Goal: Communication & Community: Answer question/provide support

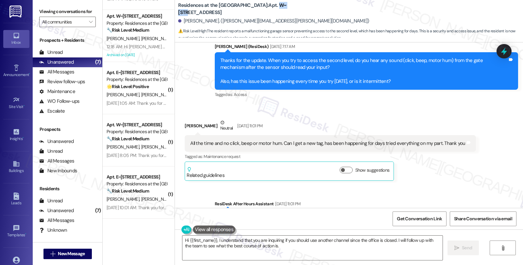
scroll to position [984, 0]
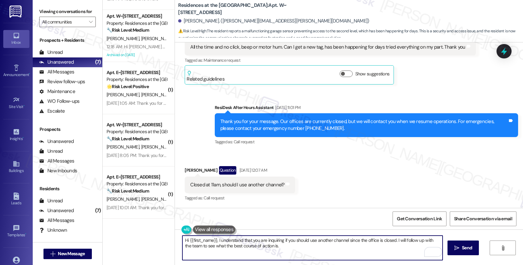
drag, startPoint x: 214, startPoint y: 241, endPoint x: 326, endPoint y: 246, distance: 112.2
click at [326, 246] on textarea "Hi {{first_name}}, I understand that you are inquiring if you should use anothe…" at bounding box center [312, 248] width 260 height 25
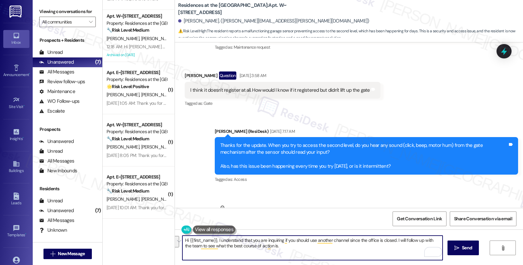
scroll to position [803, 0]
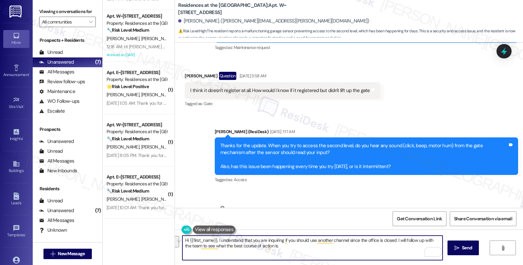
click at [254, 245] on textarea "Hi {{first_name}}, I understand that you are inquiring if you should use anothe…" at bounding box center [312, 248] width 260 height 25
click at [215, 241] on textarea "Hi {{first_name}}, I understand that you are inquiring if you should use anothe…" at bounding box center [312, 248] width 260 height 25
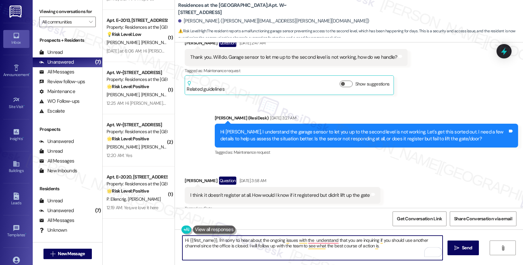
scroll to position [694, 0]
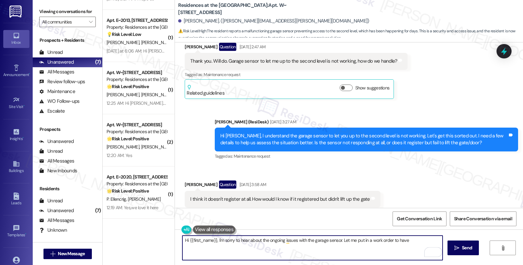
click at [420, 241] on textarea "Hi {{first_name}}, I'm sorry to hear about the ongoing issues with the garage s…" at bounding box center [312, 248] width 260 height 25
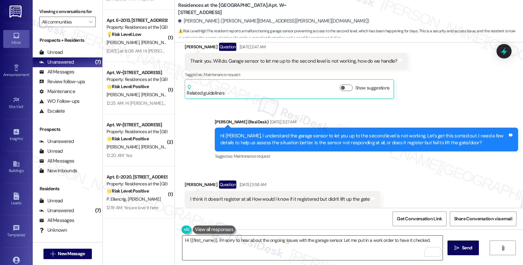
click at [354, 252] on textarea "Hi {{first_name}}, I'm sorry to hear about the ongoing issues with the garage s…" at bounding box center [312, 248] width 260 height 25
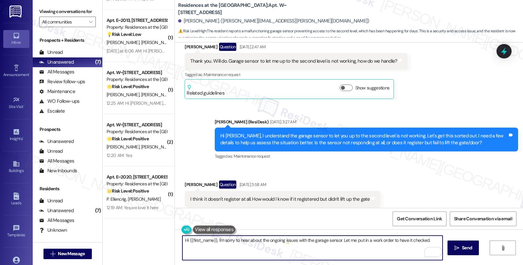
click at [431, 239] on textarea "Hi {{first_name}}, I'm sorry to hear about the ongoing issues with the garage s…" at bounding box center [312, 248] width 260 height 25
paste textarea "Do we have your permission to enter during your absence? Also, do you have pets…"
type textarea "Hi {{first_name}}, I'm sorry to hear about the ongoing issues with the garage s…"
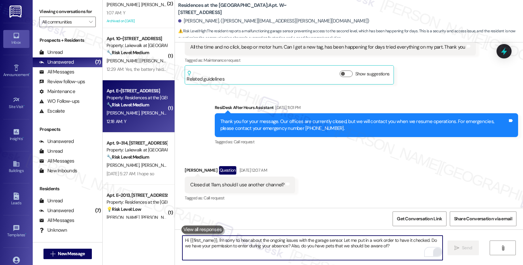
scroll to position [73, 0]
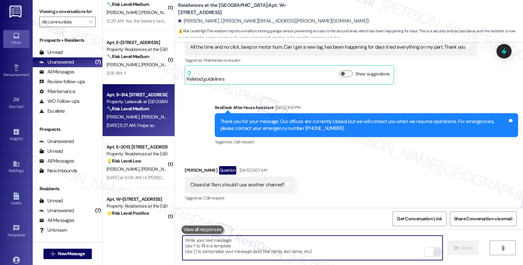
click at [139, 105] on div "Property: Lakewalk at Hamlin" at bounding box center [137, 101] width 60 height 7
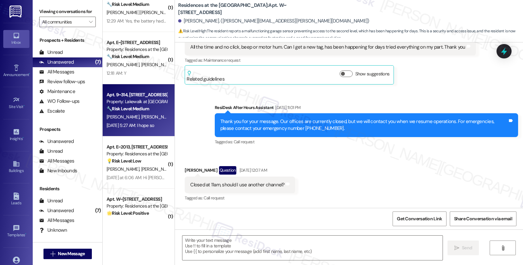
type textarea "Fetching suggested responses. Please feel free to read through the conversation…"
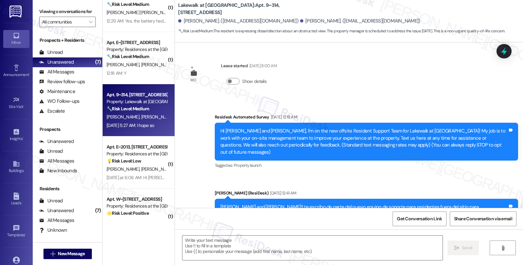
scroll to position [2660, 0]
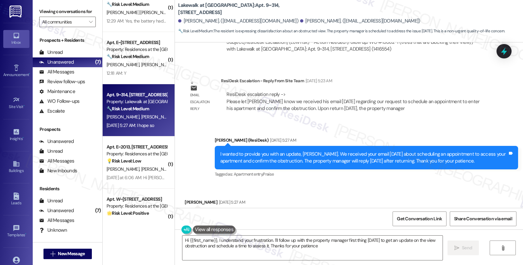
type textarea "Hi {{first_name}}, I understand your frustration. I'll follow up with the prope…"
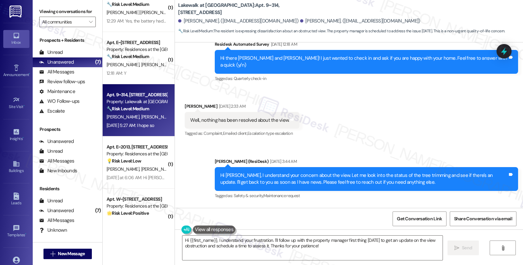
scroll to position [2551, 0]
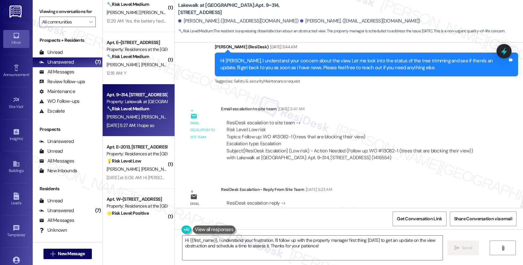
click at [474, 148] on div "Subject: [ResiDesk Escalation] (Low risk) - Action Needed (Follow up: WO #13082…" at bounding box center [355, 155] width 256 height 14
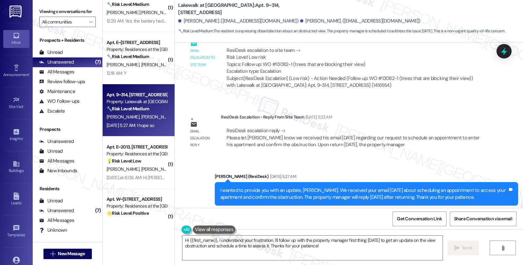
scroll to position [2660, 0]
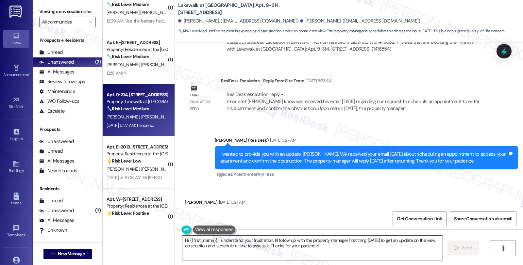
click at [324, 247] on textarea "Hi {{first_name}}, I understand your frustration. I'll follow up with the prope…" at bounding box center [312, 248] width 260 height 25
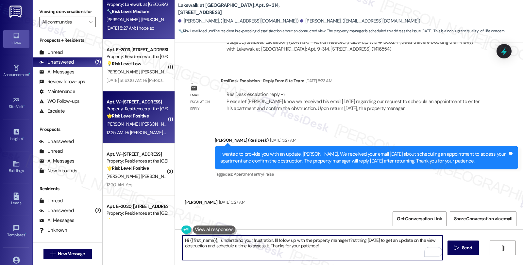
scroll to position [181, 0]
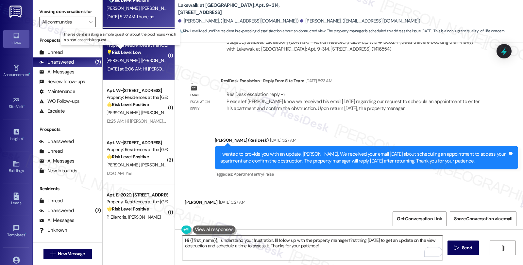
click at [124, 51] on strong "💡 Risk Level: Low" at bounding box center [124, 52] width 35 height 6
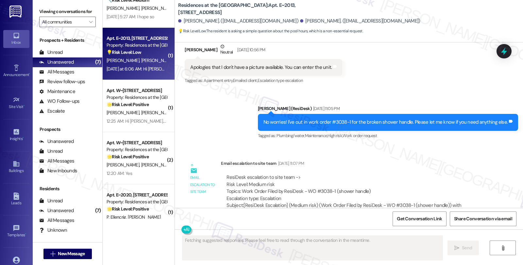
scroll to position [2362, 0]
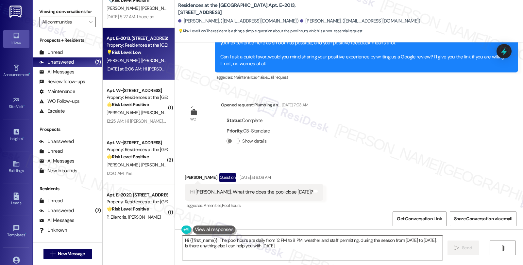
type textarea "Hi {{first_name}}! The pool hours are daily from 12 PM to 8 PM, weather and sta…"
click at [481, 145] on div "Lease started Feb 18, 2025 at 8:00 AM Survey, sent via SMS Residesk Automated S…" at bounding box center [349, 125] width 348 height 166
click at [486, 125] on div "Lease started Feb 18, 2025 at 8:00 AM Survey, sent via SMS Residesk Automated S…" at bounding box center [349, 125] width 348 height 166
click at [331, 146] on div "Lease started Feb 18, 2025 at 8:00 AM Survey, sent via SMS Residesk Automated S…" at bounding box center [349, 125] width 348 height 166
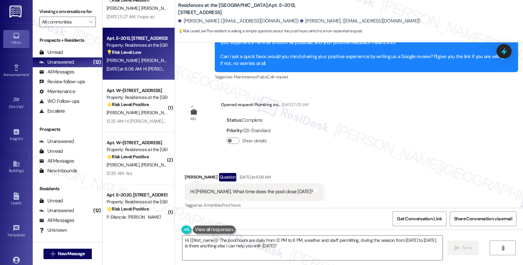
click at [467, 129] on div "Lease started Feb 18, 2025 at 8:00 AM Survey, sent via SMS Residesk Automated S…" at bounding box center [349, 125] width 348 height 166
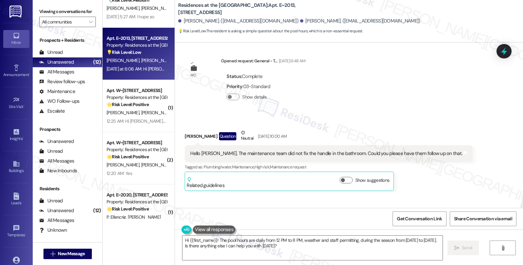
scroll to position [1781, 0]
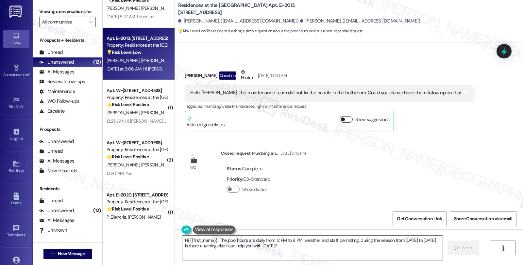
click at [345, 116] on button "Show suggestions" at bounding box center [346, 119] width 13 height 7
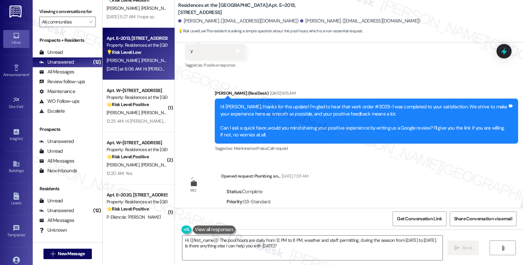
scroll to position [2468, 0]
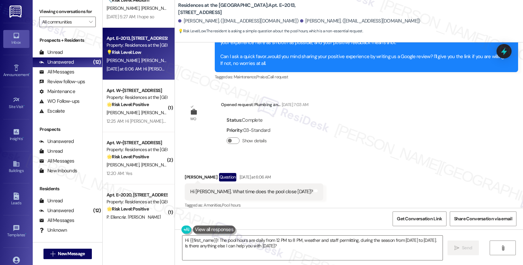
click at [185, 173] on div "Kerry Anne Perkins Question Yesterday at 6:06 AM" at bounding box center [254, 178] width 139 height 10
copy div "Kerry"
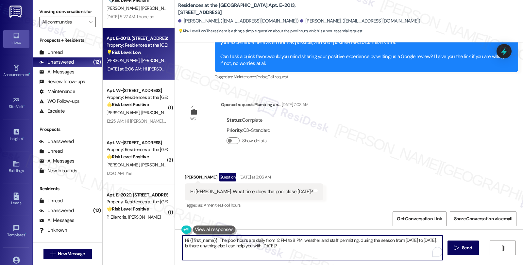
drag, startPoint x: 185, startPoint y: 239, endPoint x: 215, endPoint y: 239, distance: 29.4
click at [215, 239] on textarea "Hi {{first_name}}! The pool hours are daily from 12 PM to 8 PM, weather and sta…" at bounding box center [312, 248] width 260 height 25
paste textarea "Kerry"
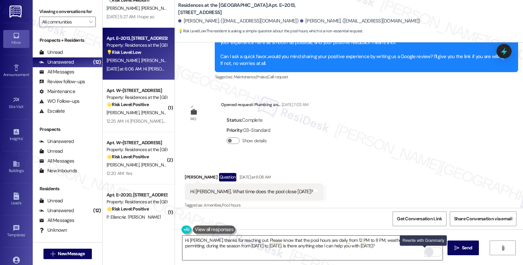
click at [426, 251] on div "Rewrite with Grammarly" at bounding box center [429, 253] width 7 height 8
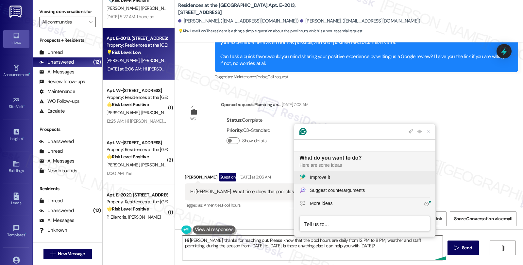
scroll to position [0, 0]
click at [329, 175] on div "Improve it" at bounding box center [320, 177] width 20 height 7
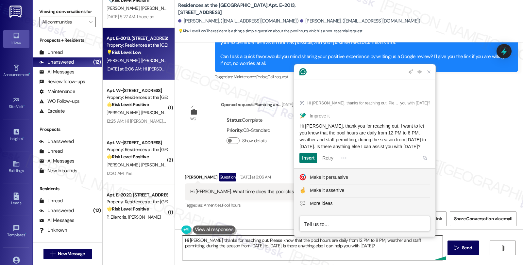
click at [337, 251] on textarea "Hi Kerry Anne, thanks for reaching out. Please know that the pool hours are dai…" at bounding box center [312, 248] width 260 height 25
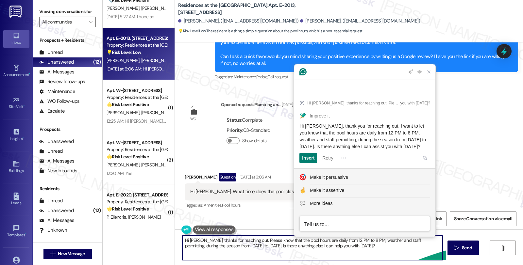
click at [385, 250] on textarea "Hi Kerry Anne, thanks for reaching out. Please know that the pool hours are dai…" at bounding box center [312, 248] width 260 height 25
click at [380, 249] on textarea "Hi Kerry Anne, thanks for reaching out. Please know that the pool hours are dai…" at bounding box center [312, 248] width 260 height 25
click at [307, 156] on div "Insert" at bounding box center [308, 158] width 12 height 10
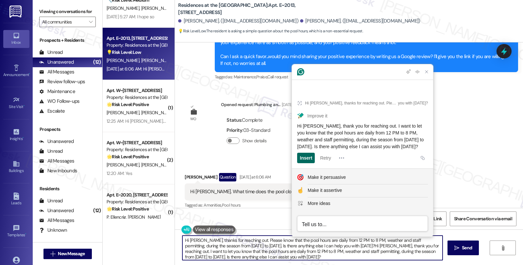
type textarea "Hi Kerry Anne, thanks for reaching out. Please know that the pool hours are dai…"
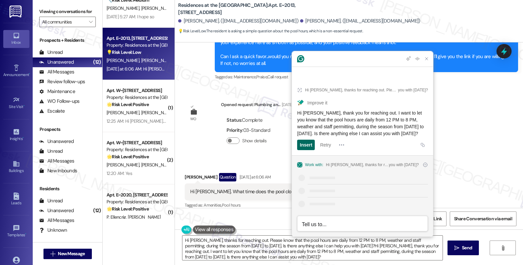
click at [312, 156] on section "Work with: Hi Kerry Anne, thanks for reaching out. Please know that the pool ho…" at bounding box center [362, 196] width 141 height 81
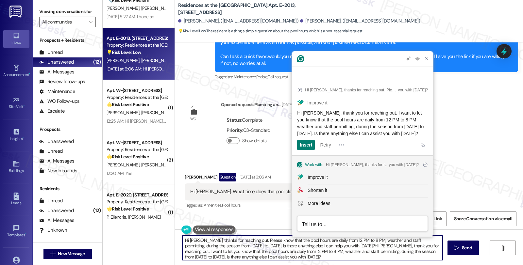
click at [338, 254] on textarea "Hi Kerry Anne, thanks for reaching out. Please know that the pool hours are dai…" at bounding box center [312, 248] width 260 height 25
drag, startPoint x: 338, startPoint y: 257, endPoint x: 151, endPoint y: 220, distance: 190.3
click at [151, 220] on div "( 1 ) Apt. 10~203, 14012 Shoreside Way Property: Lakewalk at Hamlin 🔧 Risk Leve…" at bounding box center [313, 132] width 420 height 265
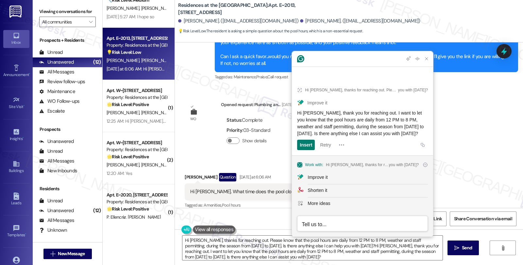
drag, startPoint x: 350, startPoint y: 134, endPoint x: 298, endPoint y: 107, distance: 58.6
click at [298, 110] on div "Hi Kerry Anne, thank you for reaching out. I want to let you know that the pool…" at bounding box center [362, 123] width 131 height 27
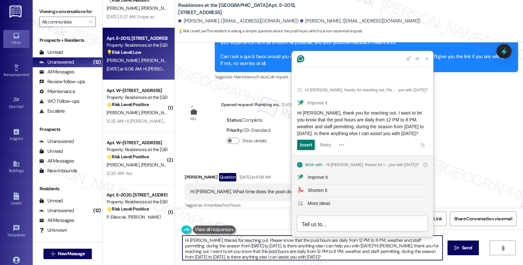
click at [301, 251] on textarea "Hi Kerry Anne, thanks for reaching out. Please know that the pool hours are dai…" at bounding box center [312, 248] width 260 height 25
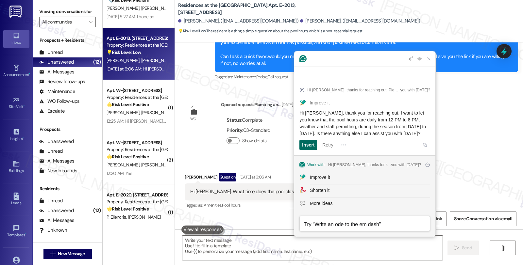
click at [314, 144] on div "Insert" at bounding box center [308, 145] width 12 height 10
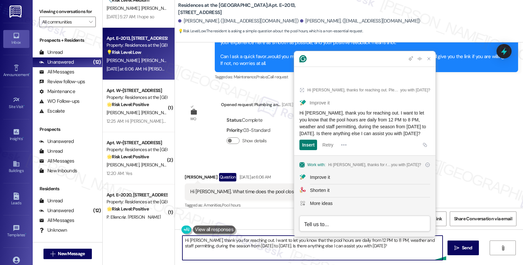
click at [240, 241] on textarea "Hi Kerry Anne, thank you for reaching out. I want to let you know that the pool…" at bounding box center [312, 248] width 260 height 25
click at [312, 251] on textarea "Hi Kerry Anne, thank you for reaching out. I want to let you know that the pool…" at bounding box center [312, 248] width 260 height 25
type textarea "Hi Kerry Anne, thank you for reaching out. I want to let you know that the pool…"
click at [455, 249] on icon "" at bounding box center [456, 248] width 5 height 5
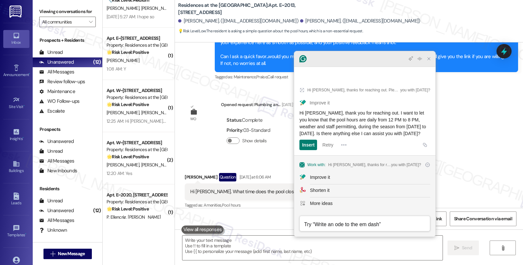
click at [428, 61] on icon "Close Grammarly Assistant" at bounding box center [428, 58] width 5 height 5
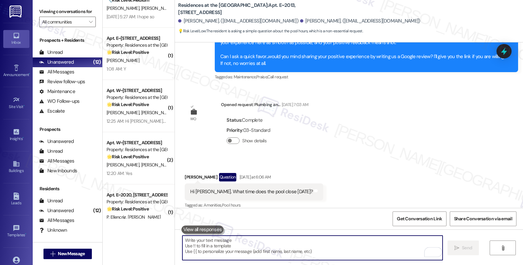
click at [516, 135] on div "Lease started Feb 18, 2025 at 8:00 AM Survey, sent via SMS Residesk Automated S…" at bounding box center [349, 125] width 348 height 166
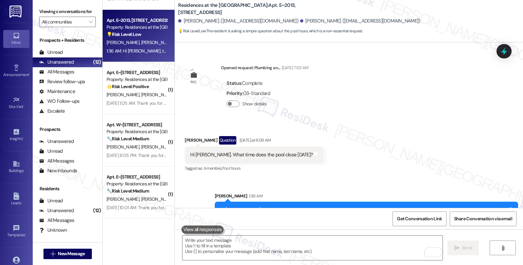
scroll to position [2521, 0]
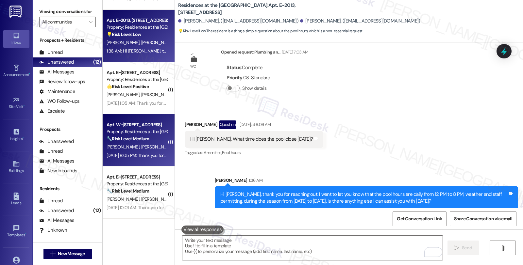
click at [142, 150] on div "C. Friedman R. Friedman" at bounding box center [137, 147] width 62 height 8
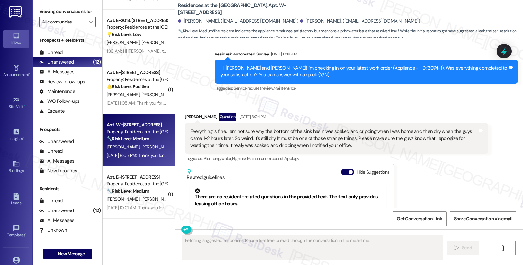
scroll to position [963, 0]
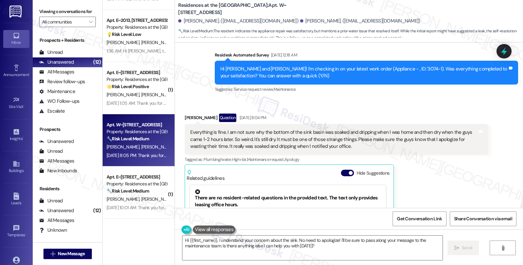
click at [186, 109] on div "Received via SMS Cindy Friedman Question Aug 09, 2025 at 8:04 PM Everything is …" at bounding box center [336, 202] width 313 height 186
copy div "Cindy"
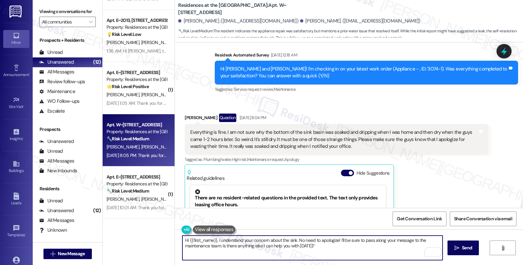
drag, startPoint x: 191, startPoint y: 241, endPoint x: 214, endPoint y: 241, distance: 23.5
click at [214, 241] on textarea "Hi {{first_name}}, I understand your concern about the sink. No need to apologi…" at bounding box center [312, 248] width 260 height 25
paste textarea "Cindy"
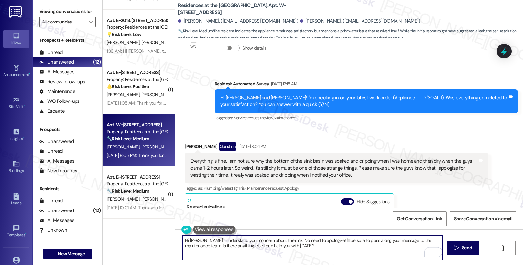
scroll to position [999, 0]
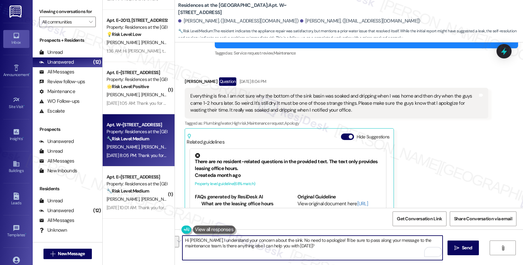
drag, startPoint x: 319, startPoint y: 241, endPoint x: 329, endPoint y: 249, distance: 12.3
click at [329, 249] on textarea "Hi Cindy, I understand your concern about the sink. No need to apologize! I'll …" at bounding box center [312, 248] width 260 height 25
type textarea "Hi Cindy, I understand your concern about the sink. No need to apologize! Kindl…"
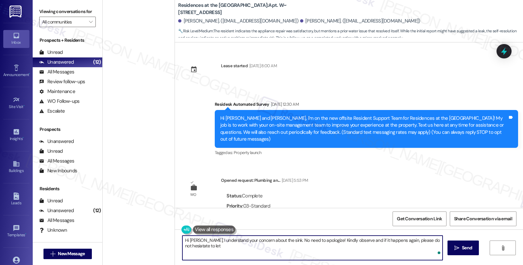
scroll to position [999, 0]
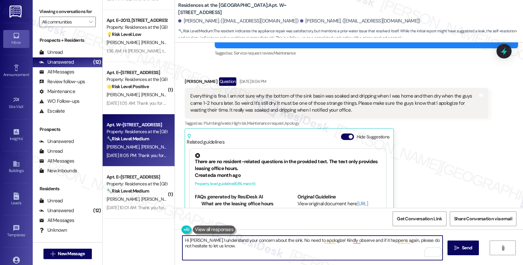
click at [246, 253] on textarea "Hi [PERSON_NAME], I understand your concern about the sink. No need to apologiz…" at bounding box center [312, 248] width 260 height 25
click at [267, 248] on textarea "Hi [PERSON_NAME], I understand your concern about the sink. No need to apologiz…" at bounding box center [312, 248] width 260 height 25
type textarea "Hi [PERSON_NAME], I understand your concern about the sink. No need to apologiz…"
click at [466, 245] on span "Send" at bounding box center [467, 248] width 10 height 7
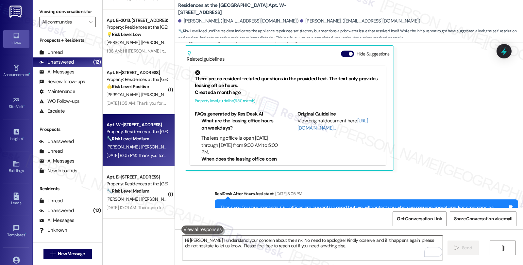
scroll to position [1151, 0]
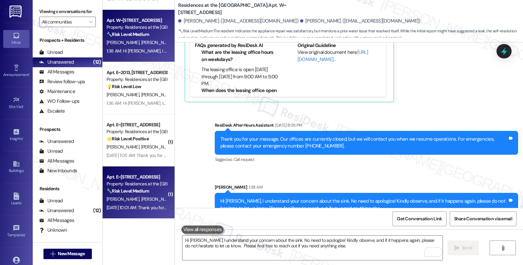
click at [145, 191] on strong "🔧 Risk Level: Medium" at bounding box center [128, 191] width 42 height 6
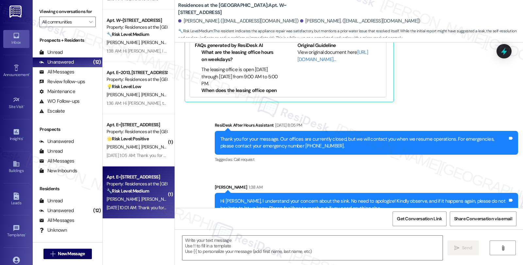
type textarea "Fetching suggested responses. Please feel free to read through the conversation…"
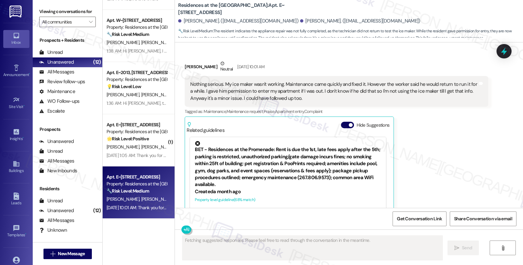
scroll to position [902, 0]
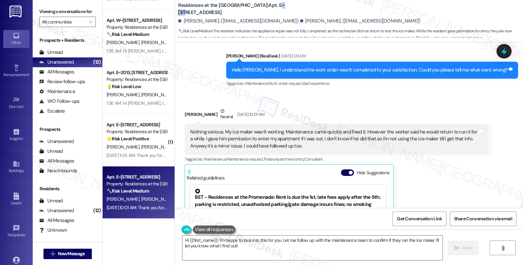
drag, startPoint x: 252, startPoint y: 3, endPoint x: 264, endPoint y: 3, distance: 12.1
click at [264, 3] on b "Residences at the [GEOGRAPHIC_DATA]: Apt. E~[STREET_ADDRESS]" at bounding box center [243, 9] width 131 height 14
click at [264, 21] on div "[PERSON_NAME]. ([EMAIL_ADDRESS][DOMAIN_NAME]) [PERSON_NAME]. ([EMAIL_ADDRESS][D…" at bounding box center [350, 21] width 345 height 13
drag, startPoint x: 251, startPoint y: 4, endPoint x: 267, endPoint y: 4, distance: 16.7
click at [267, 4] on b "Residences at the [GEOGRAPHIC_DATA]: Apt. E~[STREET_ADDRESS]" at bounding box center [243, 9] width 131 height 14
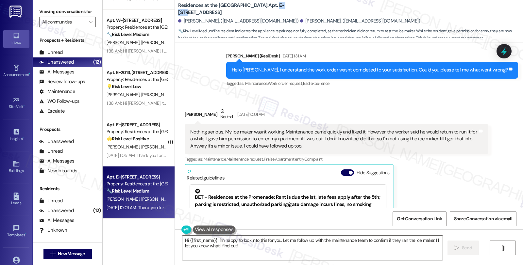
copy b "E~5004"
click at [187, 108] on div "[PERSON_NAME] Neutral [DATE] 10:01 AM" at bounding box center [336, 116] width 303 height 16
copy div "[PERSON_NAME]"
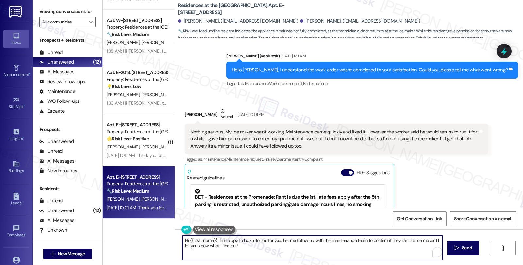
drag, startPoint x: 185, startPoint y: 240, endPoint x: 214, endPoint y: 240, distance: 29.7
click at [214, 240] on textarea "Hi {{first_name}}! I'm happy to look into this for you. Let me follow up with t…" at bounding box center [312, 248] width 260 height 25
paste textarea "[PERSON_NAME]"
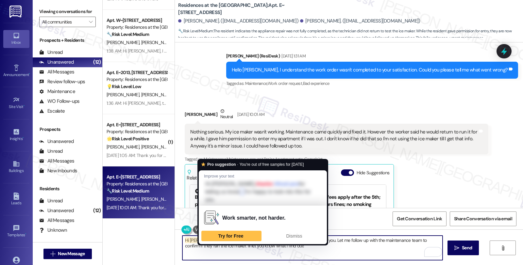
click at [213, 241] on textarea "Hi [PERSON_NAME], thanks for letting us know I'm happy to look into this for yo…" at bounding box center [312, 248] width 260 height 25
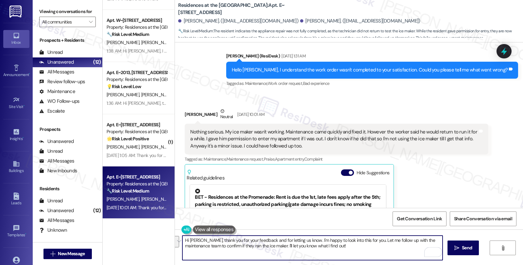
drag, startPoint x: 302, startPoint y: 239, endPoint x: 323, endPoint y: 246, distance: 22.0
click at [323, 246] on textarea "Hi [PERSON_NAME], thank you for your feedback and for letting us know. I'm happ…" at bounding box center [312, 248] width 260 height 25
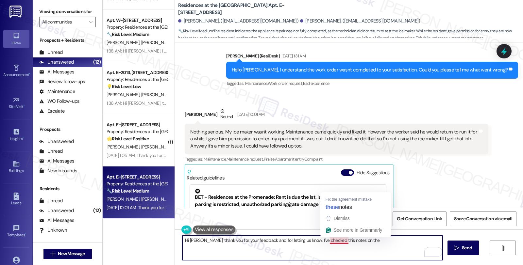
click at [329, 241] on textarea "Hi [PERSON_NAME], thank you for your feedback and for letting us know. I've che…" at bounding box center [312, 248] width 260 height 25
click at [366, 244] on textarea "Hi [PERSON_NAME], thank you for your feedback and for letting us know. I've che…" at bounding box center [312, 248] width 260 height 25
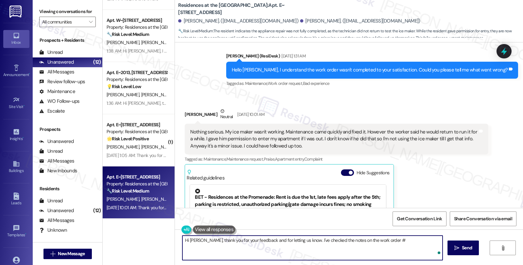
paste textarea "3061-1"
click at [339, 239] on textarea "Hi [PERSON_NAME], thank you for your feedback and for letting us know. I've che…" at bounding box center [312, 248] width 260 height 25
click at [384, 242] on textarea "Hi [PERSON_NAME], thank you for your feedback and for letting us know. I've che…" at bounding box center [312, 248] width 260 height 25
type textarea "Hi [PERSON_NAME], thank you for your feedback and for letting us know. I've che…"
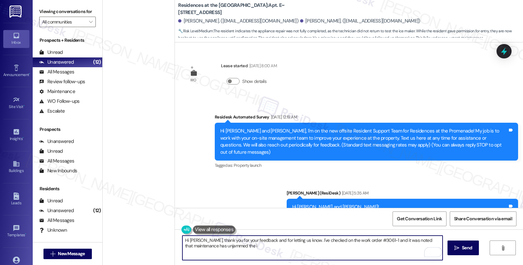
scroll to position [902, 0]
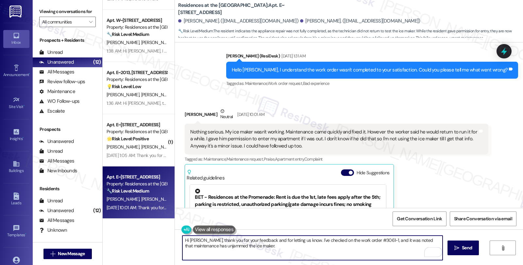
click at [298, 245] on textarea "Hi Rachelle, thank you for your feedback and for letting us know. I've checked …" at bounding box center [312, 248] width 260 height 25
click at [380, 246] on textarea "Hi Rachelle, thank you for your feedback and for letting us know. I've checked …" at bounding box center [312, 248] width 260 height 25
type textarea "Hi Rachelle, thank you for your feedback and for letting us know. I've checked …"
click at [456, 247] on icon "" at bounding box center [456, 248] width 5 height 5
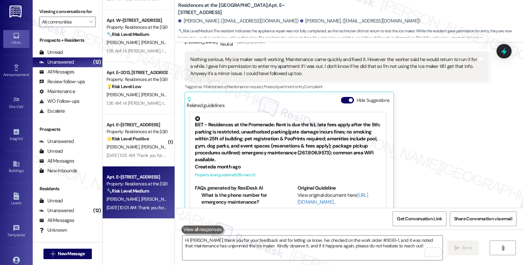
scroll to position [356, 0]
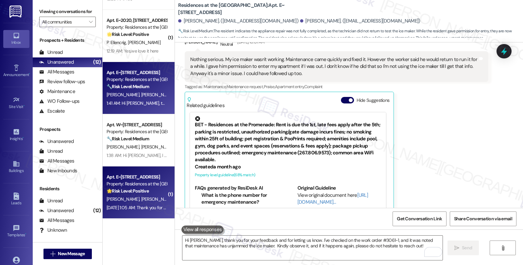
click at [151, 187] on div "Property: Residences at the [GEOGRAPHIC_DATA]" at bounding box center [137, 184] width 60 height 7
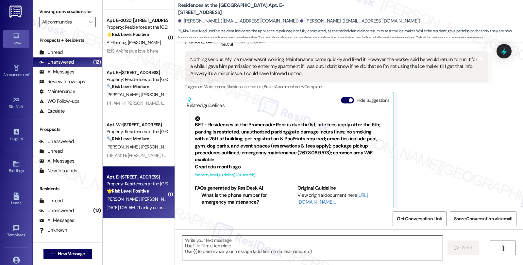
type textarea "Fetching suggested responses. Please feel free to read through the conversation…"
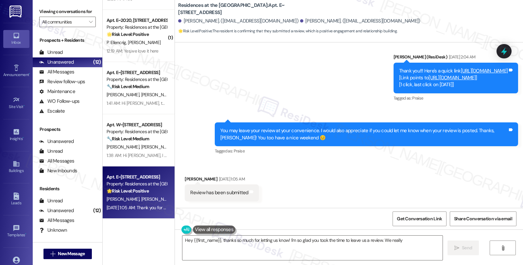
scroll to position [486, 0]
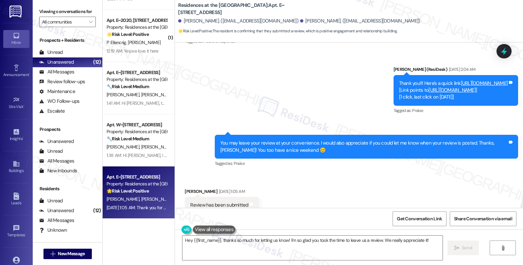
click at [429, 88] on link "https://search.google.com/local/writereview?placeid=ChIJbbwq24uxxokRMT68FwPtc3c" at bounding box center [452, 90] width 47 height 7
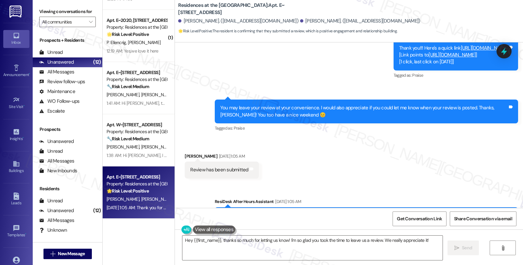
scroll to position [559, 0]
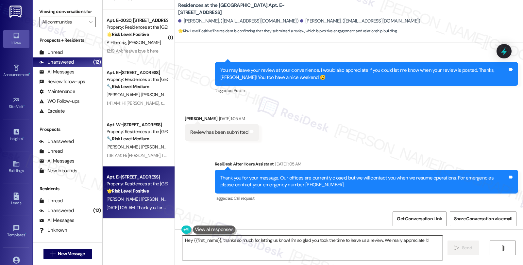
click at [431, 241] on textarea "Hey {{first_name}}, thanks so much for letting us know! I'm so glad you took th…" at bounding box center [312, 248] width 260 height 25
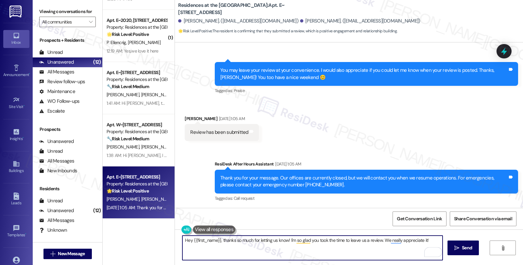
click at [285, 241] on textarea "Hey {{first_name}}, thanks so much for letting us know! I'm so glad you took th…" at bounding box center [312, 248] width 260 height 25
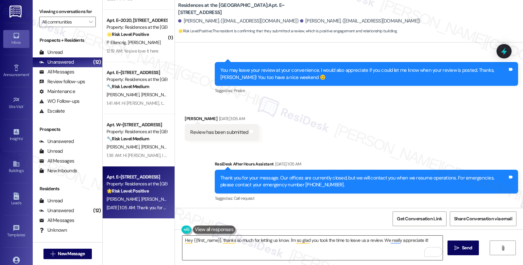
click at [278, 251] on textarea "Hey {{first_name}}, thanks so much for letting us know. I'm so glad you took th…" at bounding box center [312, 248] width 260 height 25
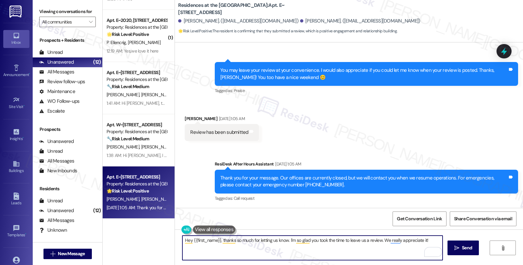
click at [434, 241] on textarea "Hey {{first_name}}, thanks so much for letting us know. I'm so glad you took th…" at bounding box center [312, 248] width 260 height 25
paste textarea "Should you have other concerns, please feel free to reach out. Have a great day!"
click at [319, 246] on textarea "Hey {{first_name}}, thanks so much for letting us know. I'm so glad you took th…" at bounding box center [312, 248] width 260 height 25
type textarea "Hey {{first_name}}, thanks so much for letting us know. I'm so glad you took th…"
click at [435, 220] on span "Get Conversation Link" at bounding box center [419, 219] width 45 height 7
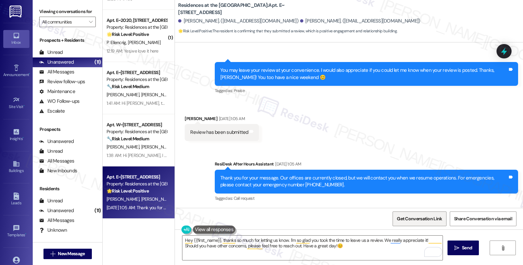
click at [402, 221] on span "Get Conversation Link" at bounding box center [419, 219] width 45 height 7
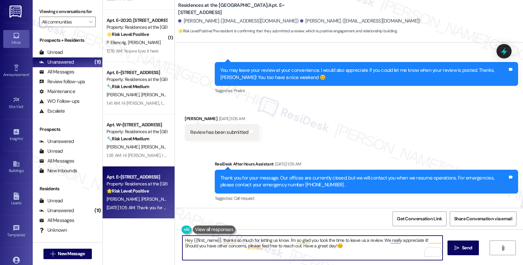
click at [335, 249] on textarea "Hey {{first_name}}, thanks so much for letting us know. I'm so glad you took th…" at bounding box center [312, 248] width 260 height 25
click at [467, 246] on span "Send" at bounding box center [467, 248] width 10 height 7
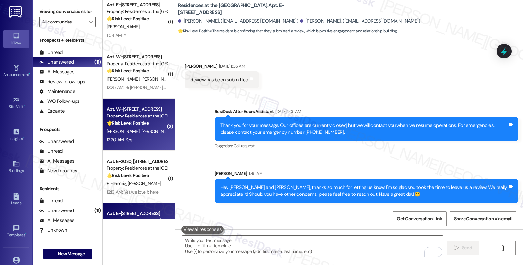
scroll to position [0, 0]
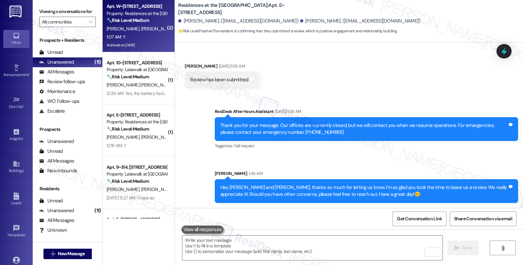
click at [132, 32] on div "E. Cherson C. Cherson" at bounding box center [137, 29] width 62 height 8
type textarea "Fetching suggested responses. Please feel free to read through the conversation…"
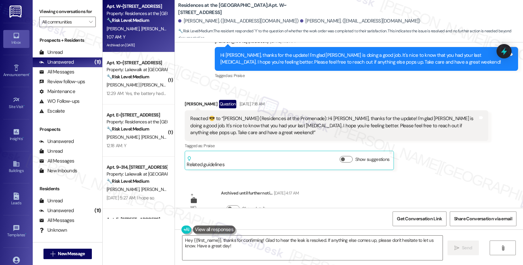
scroll to position [1411, 0]
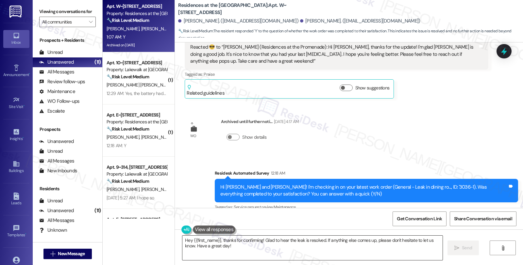
click at [234, 245] on textarea "Hey {{first_name}}, thanks for confirming! Glad to hear the leak is resolved. I…" at bounding box center [312, 248] width 260 height 25
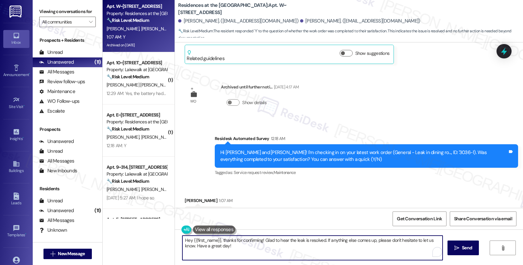
scroll to position [1483, 0]
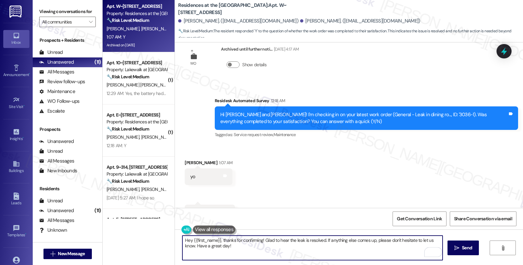
click at [185, 160] on div "Eric Cherson 1:07 AM" at bounding box center [209, 164] width 48 height 9
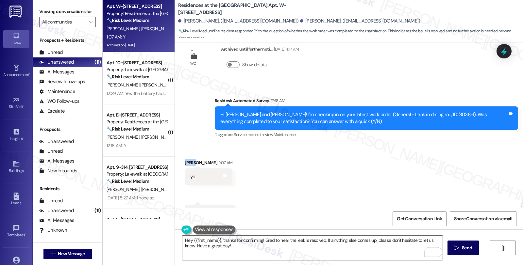
click at [185, 160] on div "Eric Cherson 1:07 AM" at bounding box center [209, 164] width 48 height 9
copy div "Eric"
click at [205, 239] on textarea "Hey {{first_name}}, thanks for confirming! Glad to hear the leak is resolved. I…" at bounding box center [312, 248] width 260 height 25
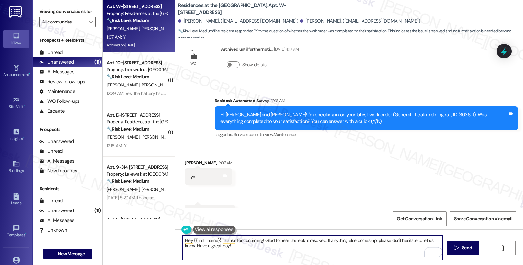
click at [205, 239] on textarea "Hey {{first_name}}, thanks for confirming! Glad to hear the leak is resolved. I…" at bounding box center [312, 248] width 260 height 25
paste textarea "Eric"
type textarea "Hey Eric, thanks for confirming! Glad to hear the leak is resolved. If anything…"
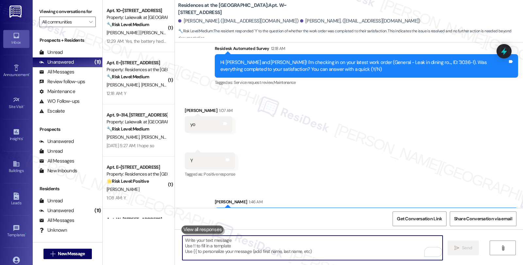
scroll to position [1536, 0]
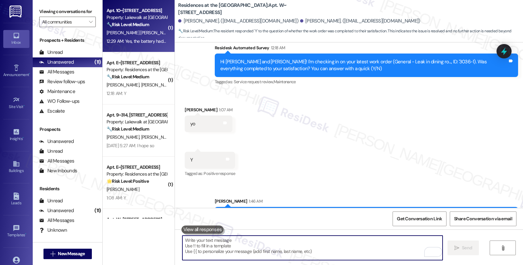
click at [121, 15] on div "Property: Lakewalk at Hamlin" at bounding box center [137, 17] width 60 height 7
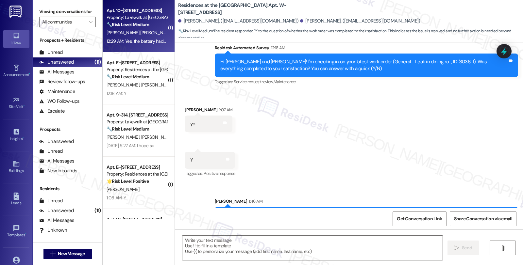
type textarea "Fetching suggested responses. Please feel free to read through the conversation…"
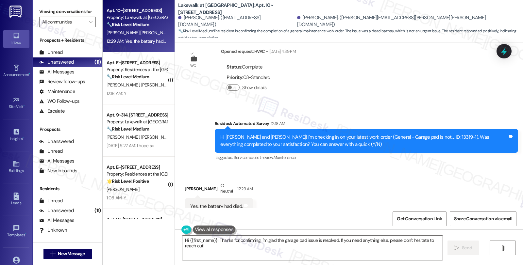
scroll to position [1228, 0]
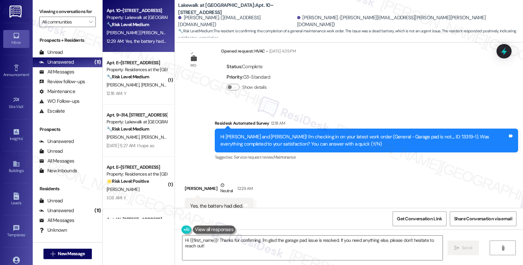
click at [185, 182] on div "Diane Lopez Velarde Neutral 12:29 AM" at bounding box center [219, 190] width 69 height 16
copy div "Diane"
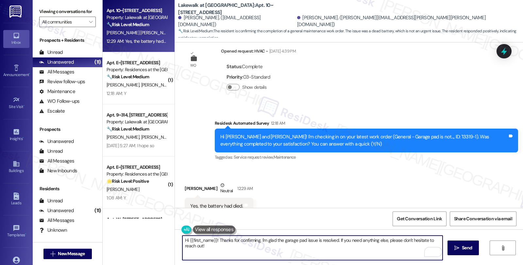
drag, startPoint x: 185, startPoint y: 241, endPoint x: 215, endPoint y: 243, distance: 29.5
click at [215, 243] on textarea "Hi {{first_name}}! Thanks for confirming. I'm glad the garage pad issue is reso…" at bounding box center [312, 248] width 260 height 25
paste textarea "Diane"
type textarea "Hi Diane, thanks for confirming. I'm glad the garage pad issue is resolved. If …"
click at [463, 244] on button " Send" at bounding box center [464, 248] width 32 height 15
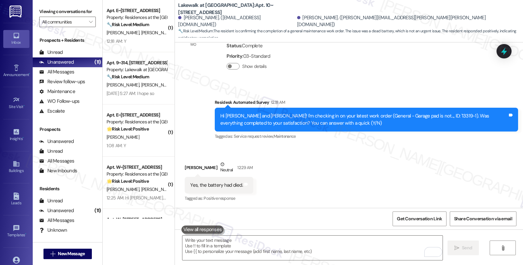
scroll to position [1274, 0]
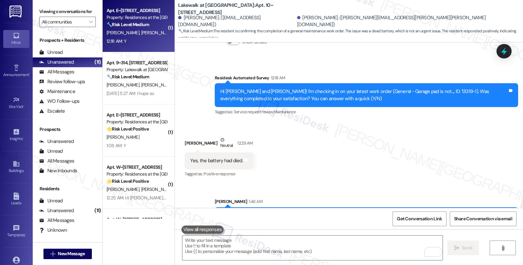
click at [116, 37] on div "12:18 AM: Y 12:18 AM: Y" at bounding box center [137, 41] width 62 height 8
type textarea "Fetching suggested responses. Please feel free to read through the conversation…"
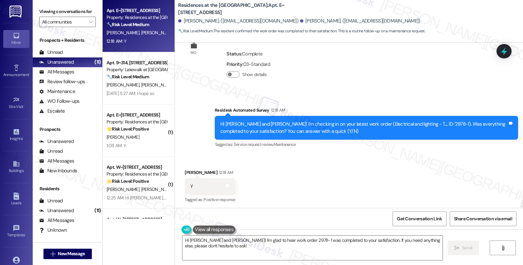
scroll to position [1013, 0]
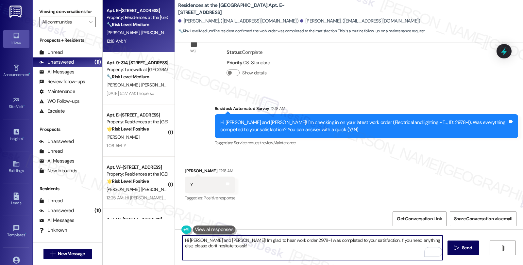
drag, startPoint x: 195, startPoint y: 241, endPoint x: 218, endPoint y: 241, distance: 22.9
click at [218, 241] on textarea "Hi Ryan and Jessica! I'm glad to hear work order 2978-1 was completed to your s…" at bounding box center [312, 248] width 260 height 25
type textarea "Hi Ryan, I'm glad to hear work order 2978-1 was completed to your satisfaction.…"
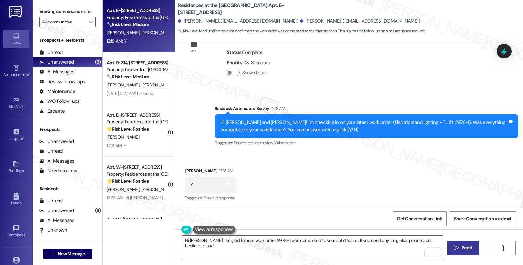
click at [464, 247] on span "Send" at bounding box center [467, 248] width 10 height 7
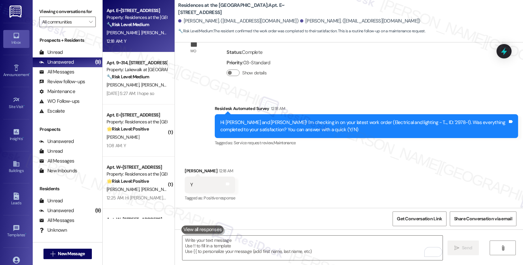
scroll to position [1013, 0]
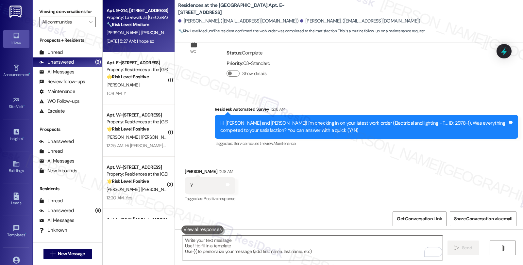
click at [139, 41] on div "Aug 09, 2025 at 5:27 AM: I hope so Aug 09, 2025 at 5:27 AM: I hope so" at bounding box center [131, 41] width 48 height 6
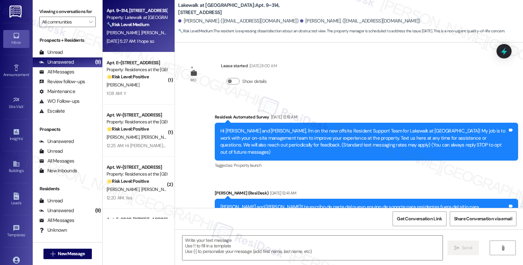
scroll to position [2660, 0]
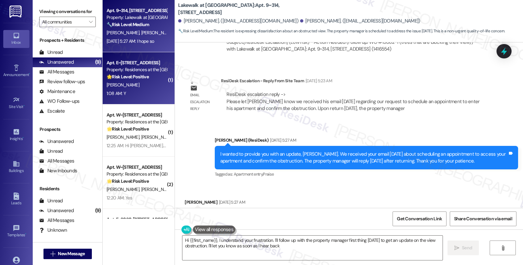
type textarea "Hi {{first_name}}, I understand your frustration. I'll follow up with the prope…"
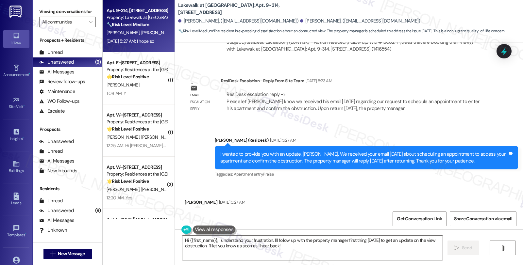
click at [385, 184] on div "Received via SMS Miguel Quevedo Aug 09, 2025 at 5:27 AM I hope so Tags and notes" at bounding box center [349, 206] width 348 height 45
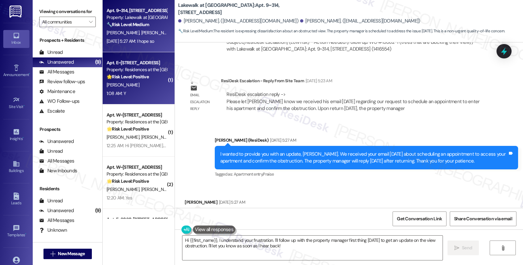
click at [147, 80] on div "Apt. E~2031, 1100 Market Street Property: Residences at the Promenade 🌟 Risk Le…" at bounding box center [137, 70] width 62 height 22
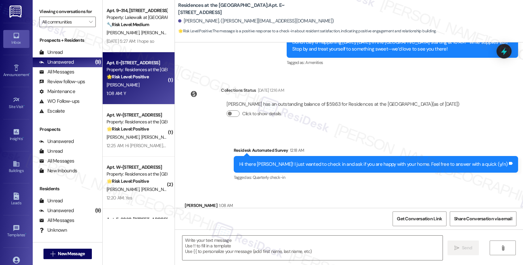
type textarea "Fetching suggested responses. Please feel free to read through the conversation…"
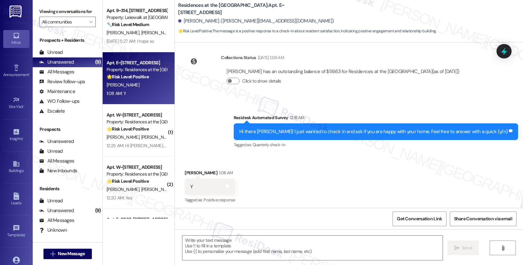
scroll to position [187, 0]
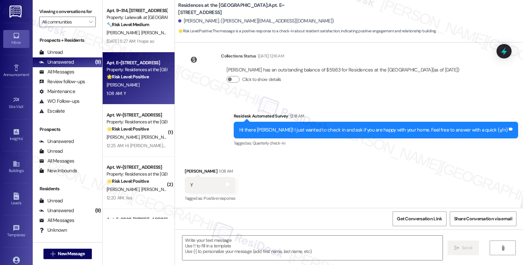
click at [219, 263] on div " Send " at bounding box center [349, 254] width 348 height 49
click at [185, 172] on div "Arman Tucakovic 1:08 AM" at bounding box center [210, 172] width 50 height 9
copy div "Arman"
click at [253, 243] on textarea at bounding box center [312, 248] width 260 height 25
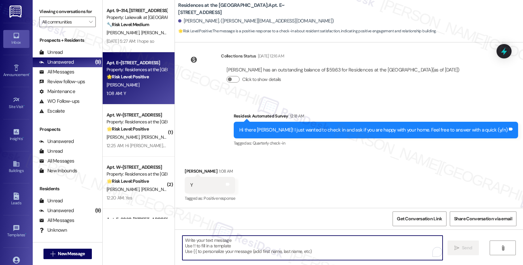
click at [252, 244] on textarea "To enrich screen reader interactions, please activate Accessibility in Grammarl…" at bounding box center [312, 248] width 260 height 25
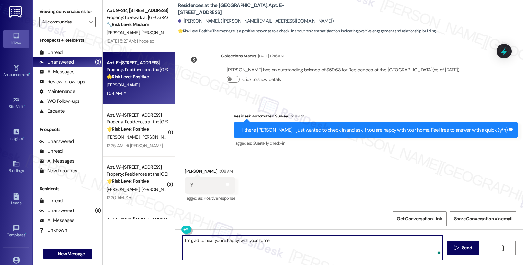
paste textarea "Arman"
click at [318, 242] on textarea "I'm glad to hear you're happy with your home, Arman!" at bounding box center [312, 248] width 260 height 25
paste textarea "Your comfort and satisfaction are important to us. Can I ask a quick favor...wo…"
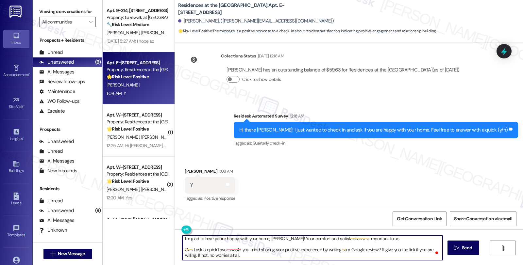
scroll to position [1, 0]
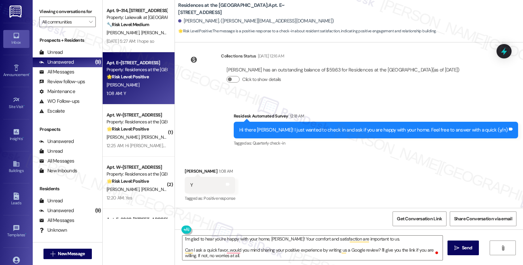
click at [338, 186] on div "Received via SMS Arman Tucakovic 1:08 AM Y Tags and notes Tagged as: Positive r…" at bounding box center [349, 180] width 348 height 55
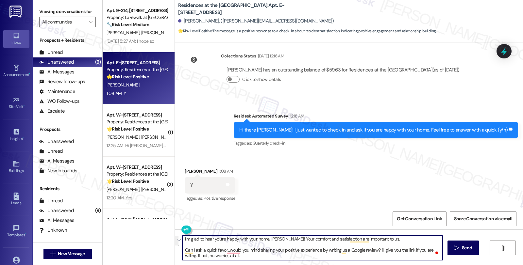
drag, startPoint x: 378, startPoint y: 239, endPoint x: 380, endPoint y: 262, distance: 23.7
click at [380, 262] on div "I'm glad to hear you're happy with your home, Arman! Your comfort and satisfact…" at bounding box center [349, 254] width 348 height 49
paste textarea "I'd love to learn more about your living experience. Has the {{property}} lived…"
type textarea "I'm glad to hear you're happy with your home, Arman! Your comfort and satisfact…"
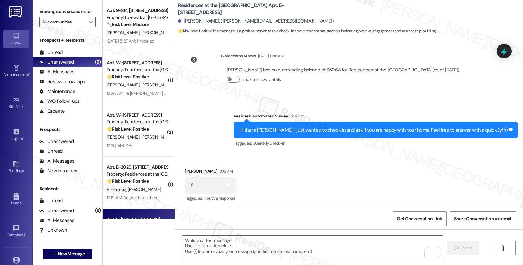
click at [434, 165] on div "Received via SMS Arman Tucakovic 1:08 AM Y Tags and notes Tagged as: Positive r…" at bounding box center [349, 180] width 348 height 55
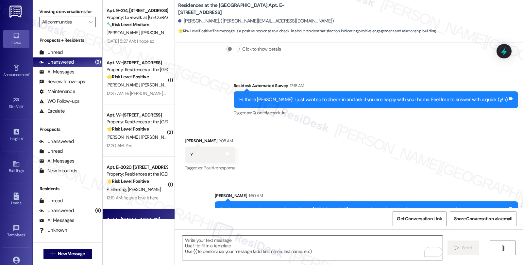
scroll to position [239, 0]
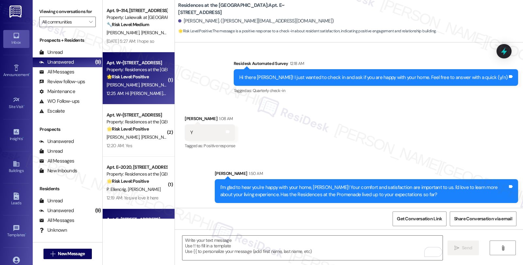
click at [141, 89] on div "I. Katz I. Katz" at bounding box center [137, 85] width 62 height 8
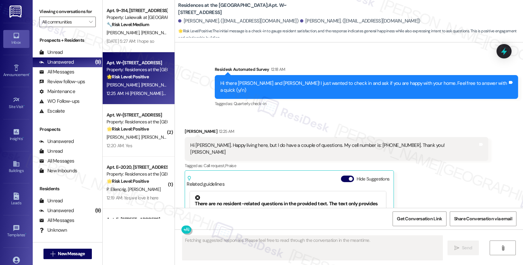
scroll to position [253, 0]
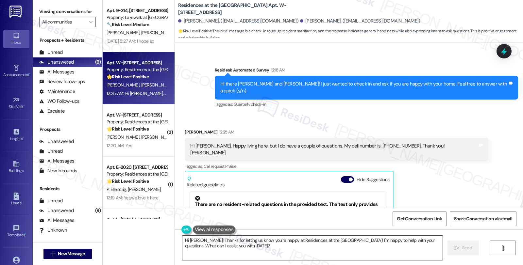
click at [201, 245] on textarea "Hi Iris! Thanks for letting us know you're happy at Residences at the Promenade…" at bounding box center [312, 248] width 260 height 25
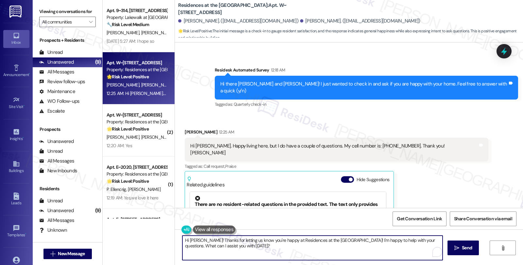
click at [201, 245] on textarea "Hi Iris! Thanks for letting us know you're happy at Residences at the Promenade…" at bounding box center [312, 248] width 260 height 25
type textarea "Hi Iris! Thanks for letting us know you're happy at Residences at the Promenade…"
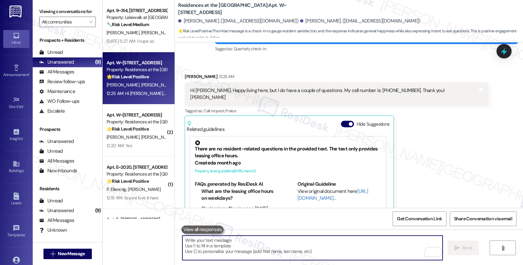
scroll to position [325, 0]
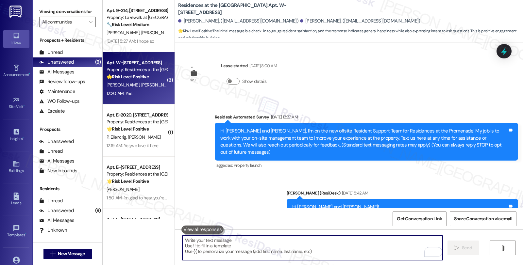
scroll to position [325, 0]
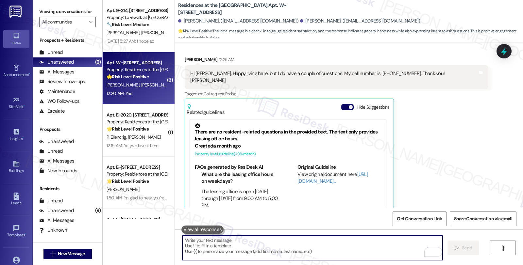
click at [149, 81] on div "[PERSON_NAME] [PERSON_NAME] Darko" at bounding box center [137, 85] width 62 height 8
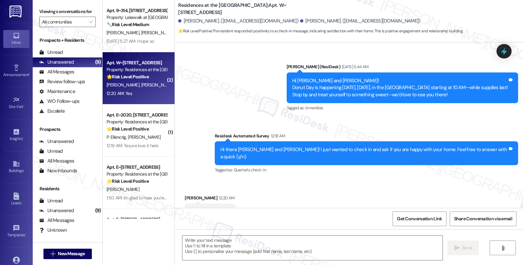
type textarea "Fetching suggested responses. Please feel free to read through the conversation…"
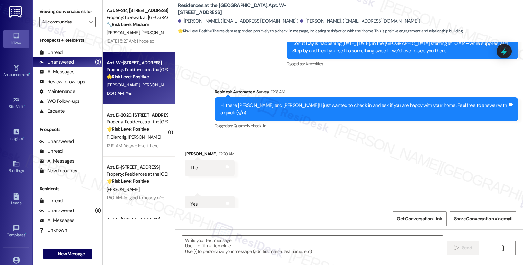
scroll to position [163, 0]
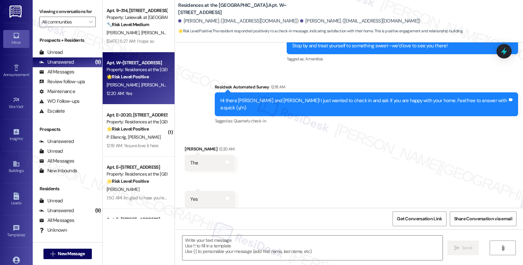
click at [185, 146] on div "[PERSON_NAME] 12:20 AM" at bounding box center [210, 150] width 50 height 9
click at [185, 146] on div "Danise Williams 12:20 AM" at bounding box center [210, 150] width 50 height 9
copy div "Danise"
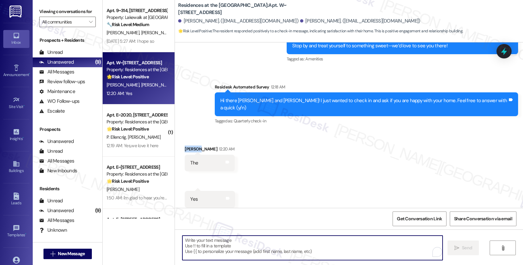
click at [210, 247] on textarea "To enrich screen reader interactions, please activate Accessibility in Grammarl…" at bounding box center [312, 248] width 260 height 25
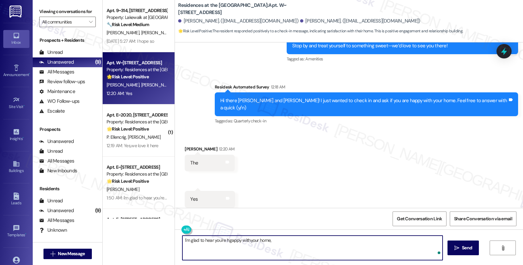
paste textarea "Danise"
click at [316, 248] on textarea "I'm glad to hear you're happy with your home, Danise!" at bounding box center [312, 248] width 260 height 25
paste textarea "Your comfort and satisfaction are important to us. Can I ask a quick favor...wo…"
type textarea "I'm glad to hear you're happy with your home, Danise! Your comfort and satisfac…"
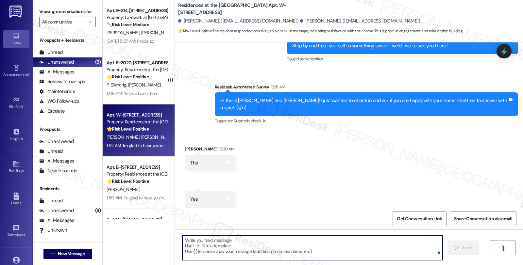
scroll to position [230, 0]
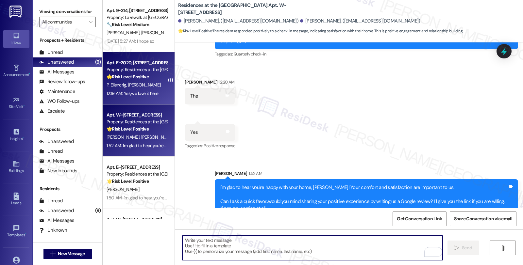
click at [142, 75] on strong "🌟 Risk Level: Positive" at bounding box center [128, 77] width 42 height 6
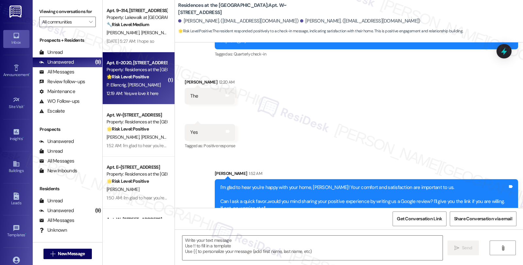
type textarea "Fetching suggested responses. Please feel free to read through the conversation…"
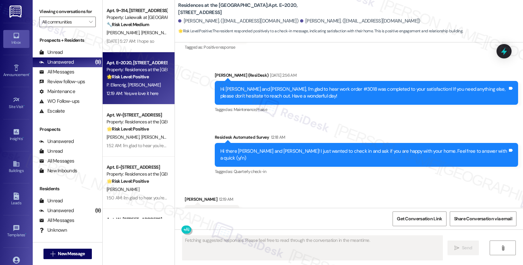
scroll to position [976, 0]
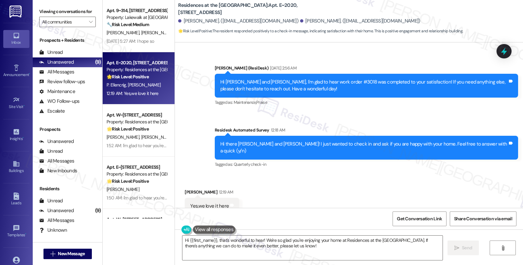
click at [188, 184] on div "Received via SMS Richard Fittingoff 12:19 AM Yes,we love it here Tags and notes…" at bounding box center [212, 206] width 64 height 45
copy div "Richard"
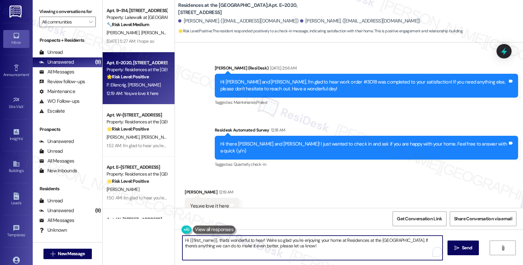
drag, startPoint x: 193, startPoint y: 239, endPoint x: 213, endPoint y: 239, distance: 20.6
click at [213, 239] on textarea "Hi {{first_name}}, that's wonderful to hear! We're so glad you're enjoying your…" at bounding box center [312, 248] width 260 height 25
paste textarea "Richard"
type textarea "Hi Richard, that's wonderful to hear! We're so glad you're enjoying your home a…"
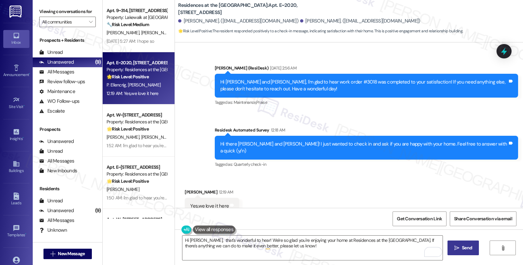
click at [474, 249] on button " Send" at bounding box center [464, 248] width 32 height 15
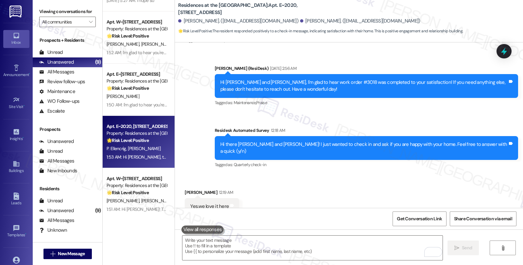
scroll to position [42, 0]
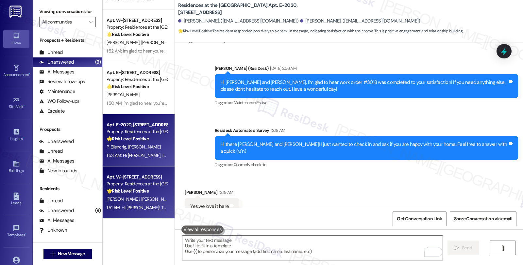
click at [148, 184] on div "Property: Residences at the [GEOGRAPHIC_DATA]" at bounding box center [137, 184] width 60 height 7
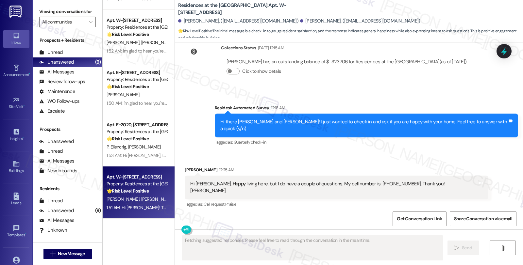
type textarea "Fetching suggested responses. Please feel free to read through the conversation…"
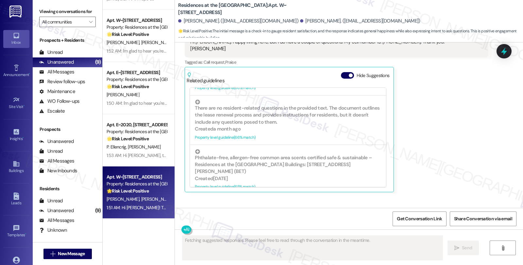
scroll to position [387, 0]
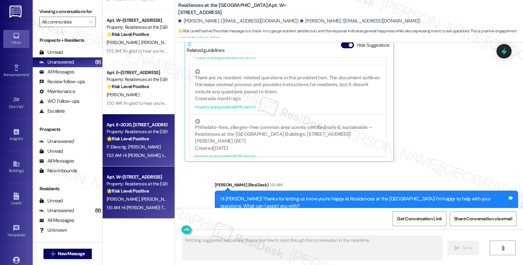
click at [136, 149] on span "[PERSON_NAME]" at bounding box center [144, 147] width 33 height 6
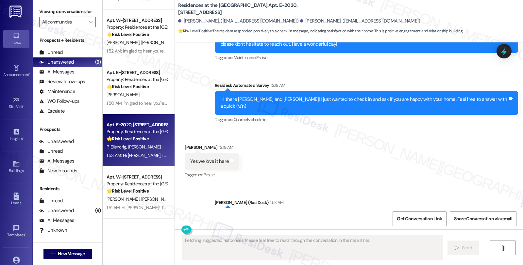
scroll to position [1039, 0]
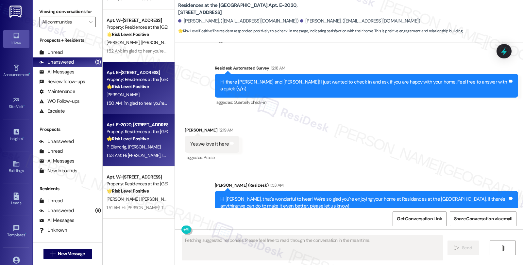
click at [124, 83] on div "Property: Residences at the [GEOGRAPHIC_DATA]" at bounding box center [137, 79] width 60 height 7
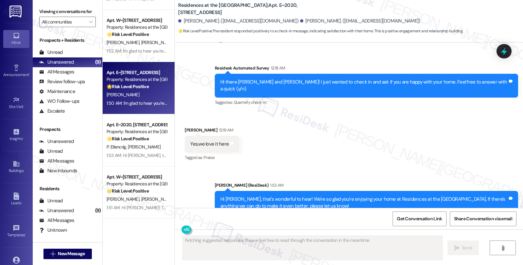
scroll to position [249, 0]
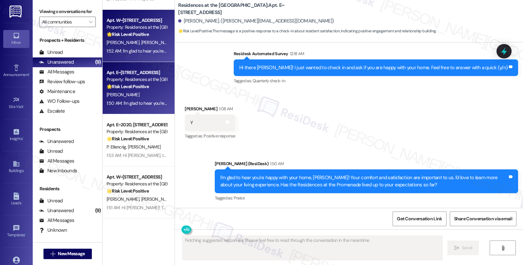
click at [141, 42] on span "[PERSON_NAME] Darko" at bounding box center [163, 43] width 45 height 6
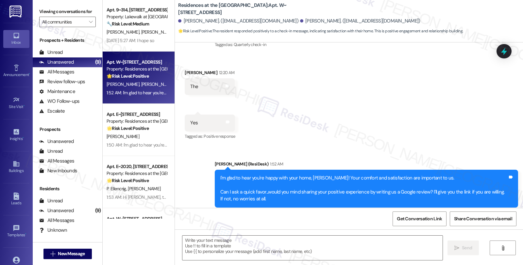
scroll to position [0, 0]
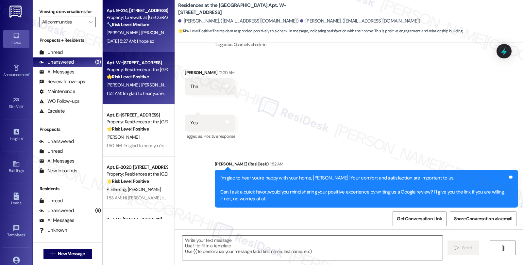
click at [149, 37] on div "M. Quevedo A. Bartley" at bounding box center [137, 33] width 62 height 8
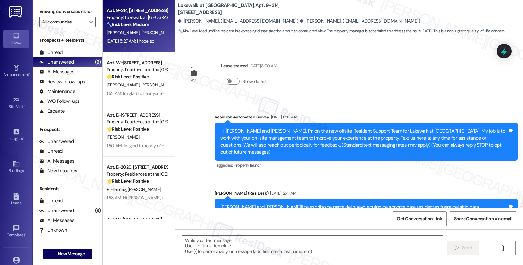
scroll to position [2660, 0]
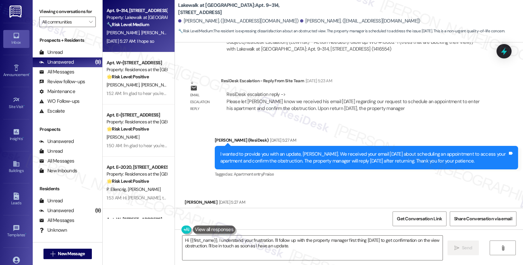
click at [448, 184] on div "Received via SMS Miguel Quevedo Aug 09, 2025 at 5:27 AM I hope so Tags and notes" at bounding box center [349, 206] width 348 height 45
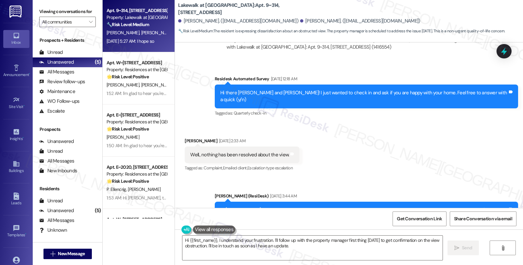
scroll to position [2370, 0]
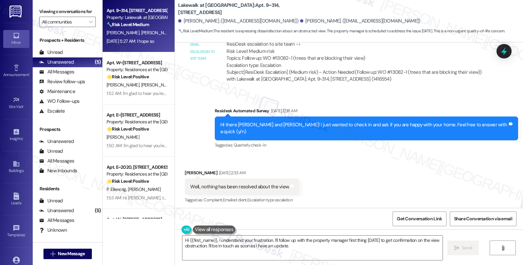
click at [185, 170] on div "Miguel Quevedo Aug 09, 2025 at 2:33 AM" at bounding box center [242, 174] width 115 height 9
copy div "Miguel"
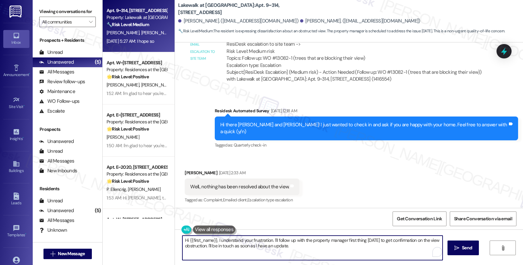
drag, startPoint x: 185, startPoint y: 241, endPoint x: 212, endPoint y: 238, distance: 27.3
click at [212, 238] on textarea "Hi {{first_name}}, I understand your frustration. I'll follow up with the prope…" at bounding box center [312, 248] width 260 height 25
paste textarea "Miguel"
type textarea "Hi Miguel, I understand your frustration. I'll follow up with the property mana…"
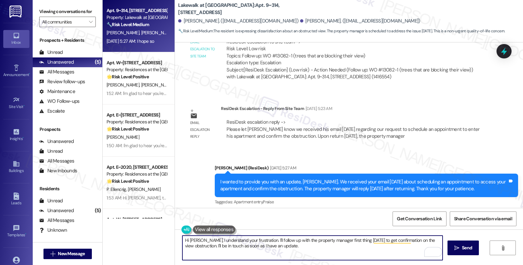
scroll to position [2660, 0]
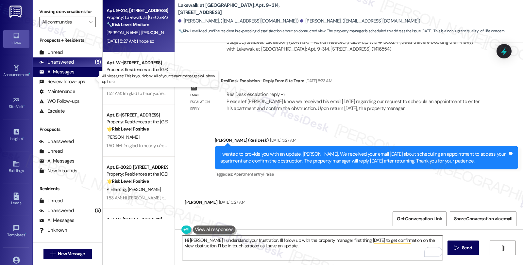
click at [61, 76] on div "All Messages" at bounding box center [56, 72] width 35 height 7
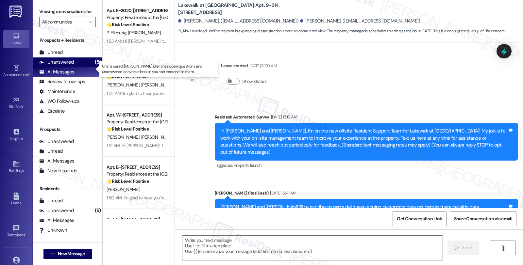
click at [61, 67] on div "Unanswered (5)" at bounding box center [68, 63] width 70 height 10
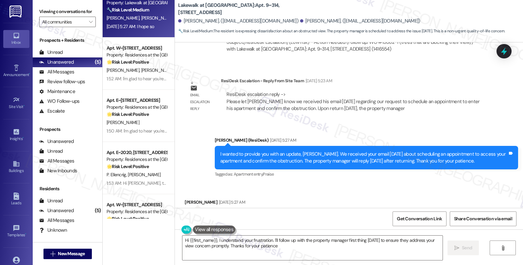
type textarea "Hi {{first_name}}, I understand your frustration. I'll follow up with the prope…"
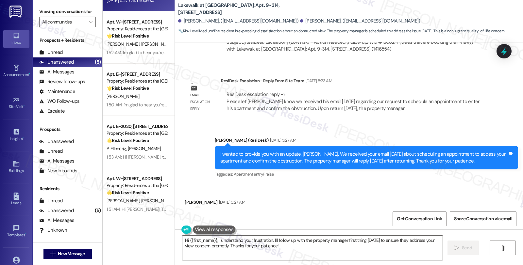
scroll to position [42, 0]
